Goal: Task Accomplishment & Management: Manage account settings

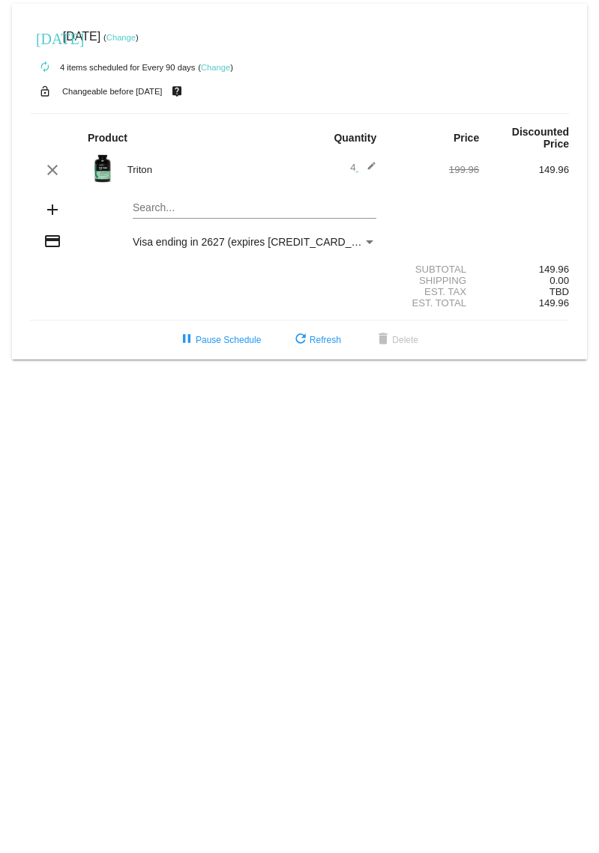
click at [222, 67] on link "Change" at bounding box center [215, 67] width 29 height 9
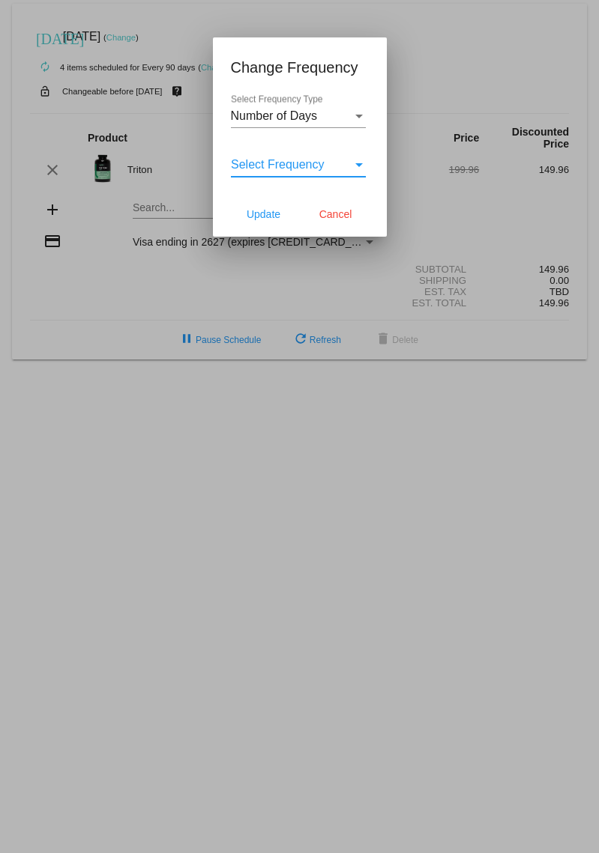
click at [356, 166] on div "Select Frequency" at bounding box center [358, 165] width 7 height 4
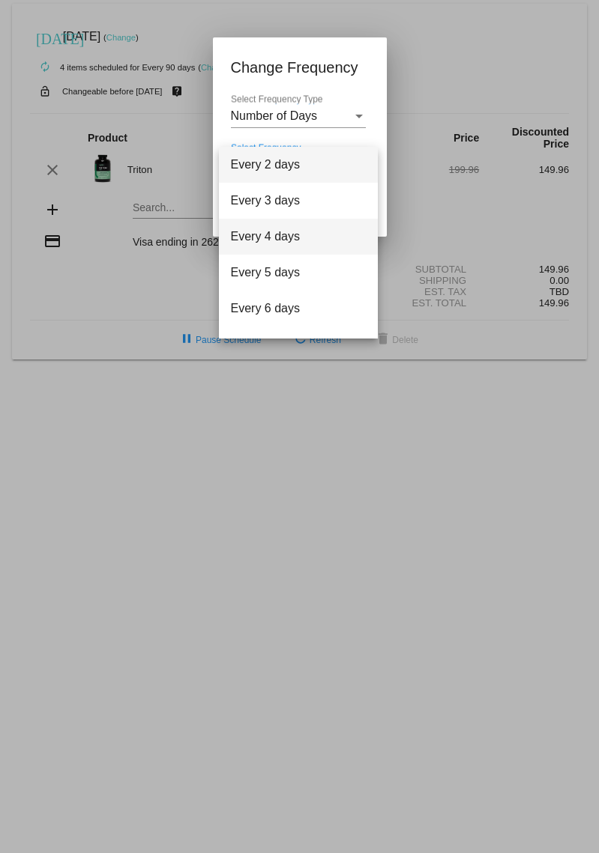
scroll to position [60, 0]
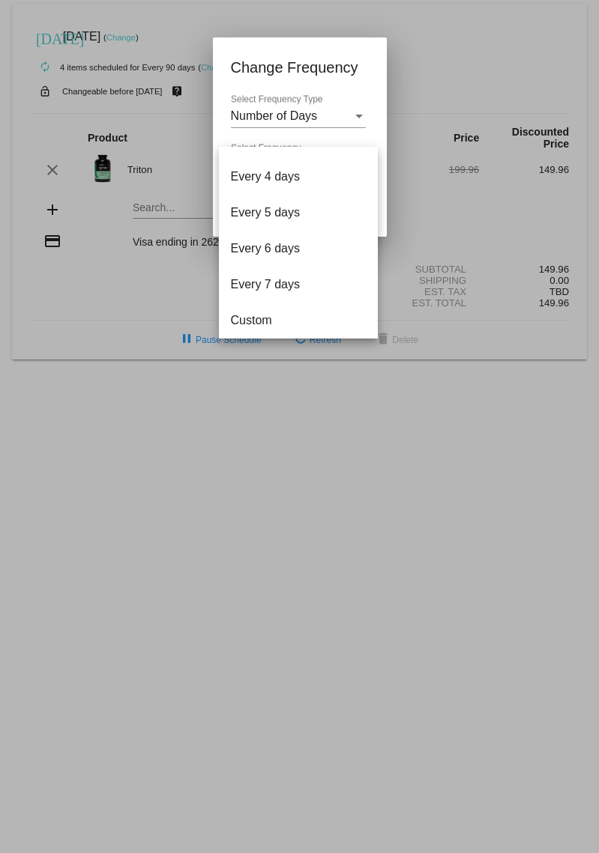
click at [502, 55] on div at bounding box center [299, 426] width 599 height 853
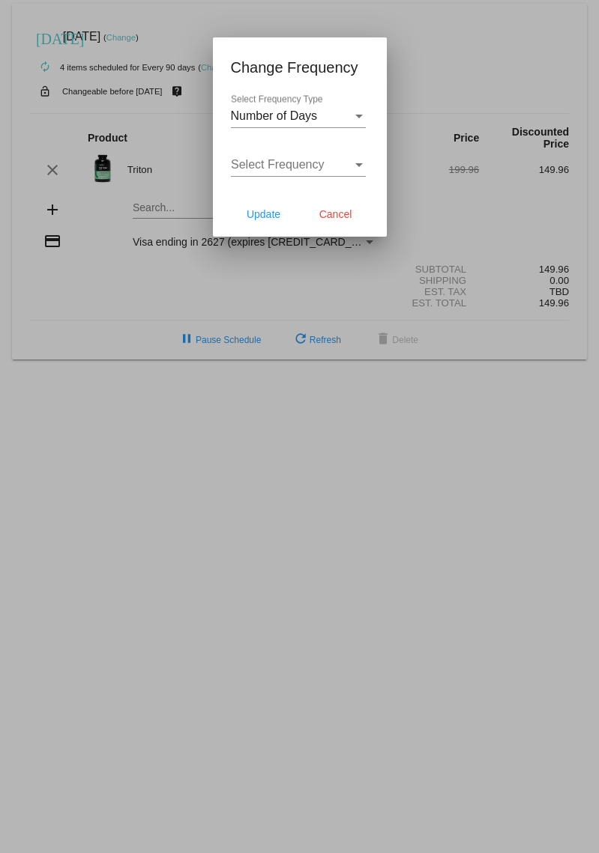
click at [473, 73] on div at bounding box center [299, 426] width 599 height 853
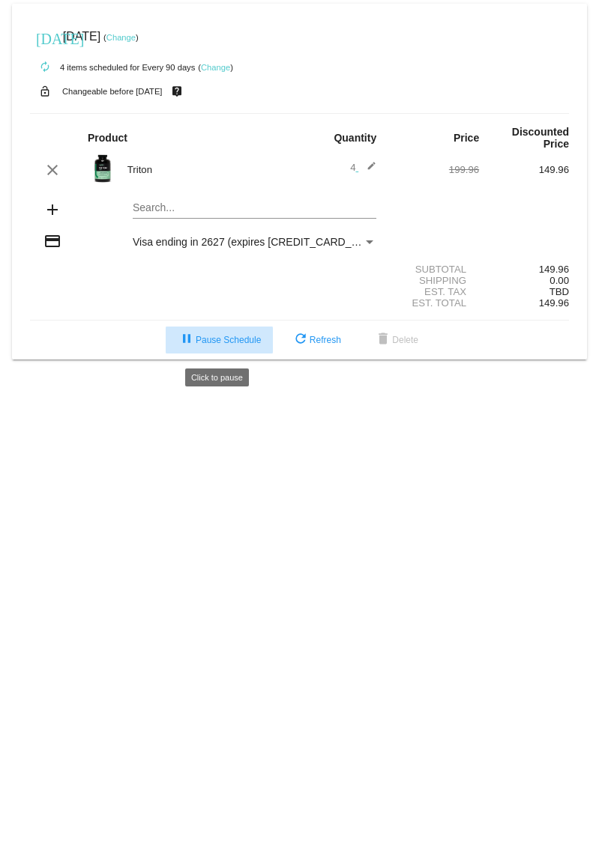
click at [216, 343] on span "pause Pause Schedule" at bounding box center [219, 340] width 83 height 10
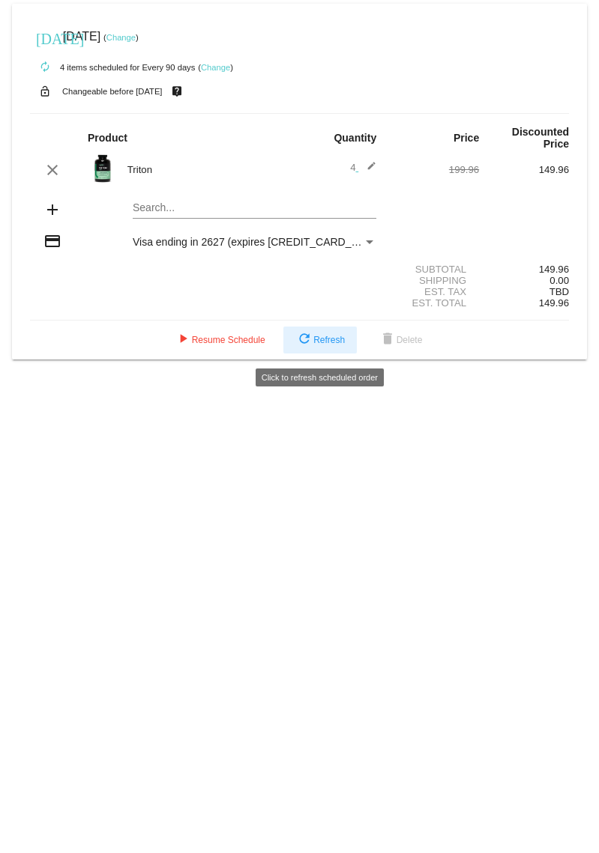
click at [324, 339] on span "refresh Refresh" at bounding box center [319, 340] width 49 height 10
